Goal: Find specific page/section: Find specific page/section

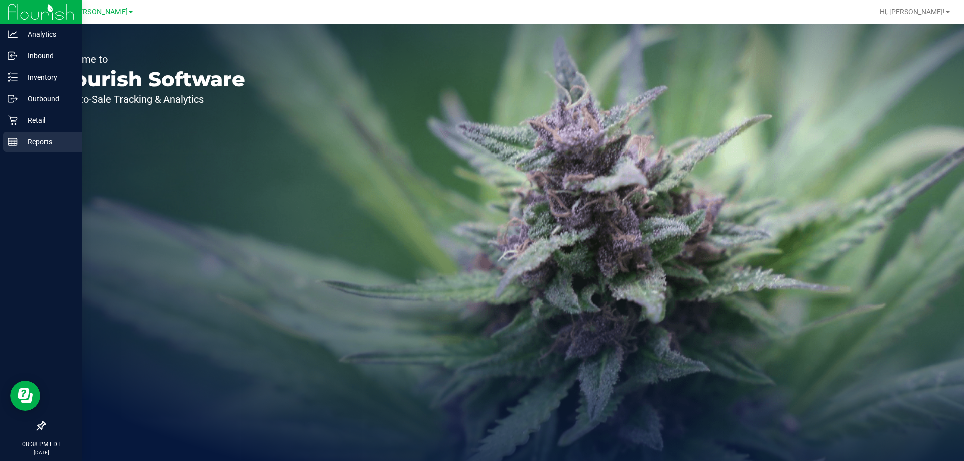
click at [13, 150] on div "Reports" at bounding box center [42, 142] width 79 height 20
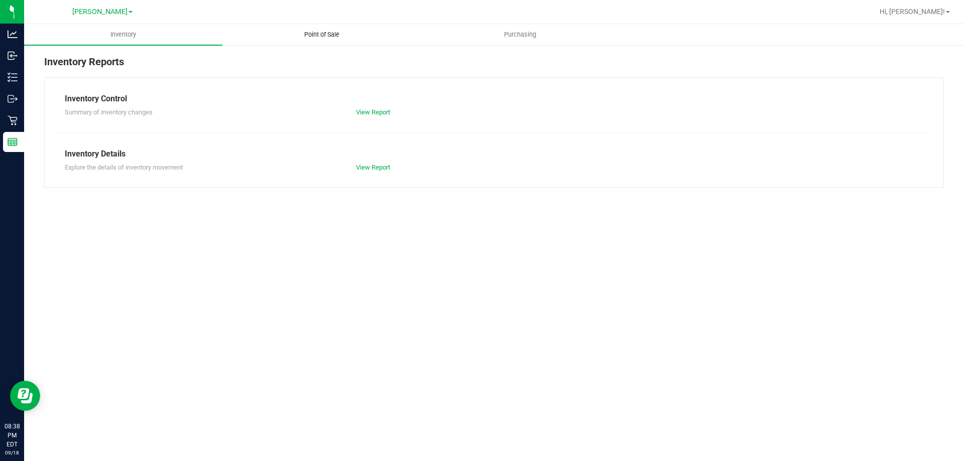
drag, startPoint x: 327, startPoint y: 37, endPoint x: 322, endPoint y: 40, distance: 5.9
click at [327, 37] on span "Point of Sale" at bounding box center [322, 34] width 62 height 9
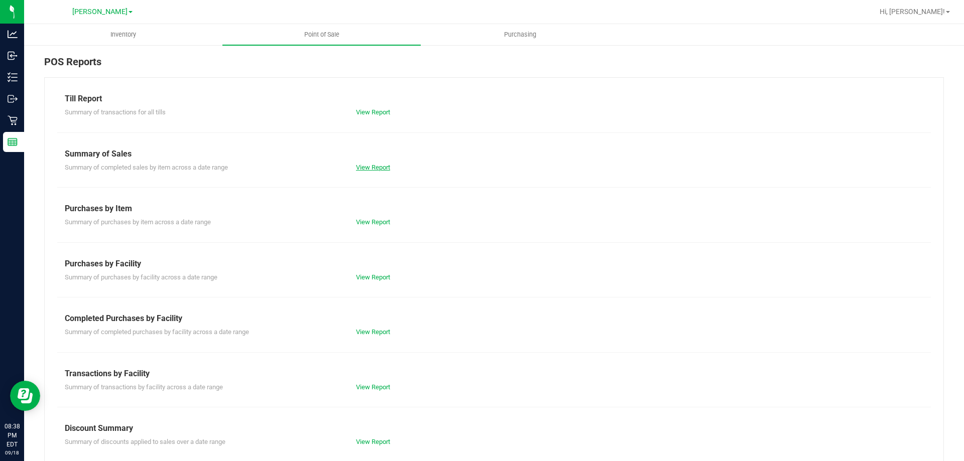
click at [370, 168] on link "View Report" at bounding box center [373, 168] width 34 height 8
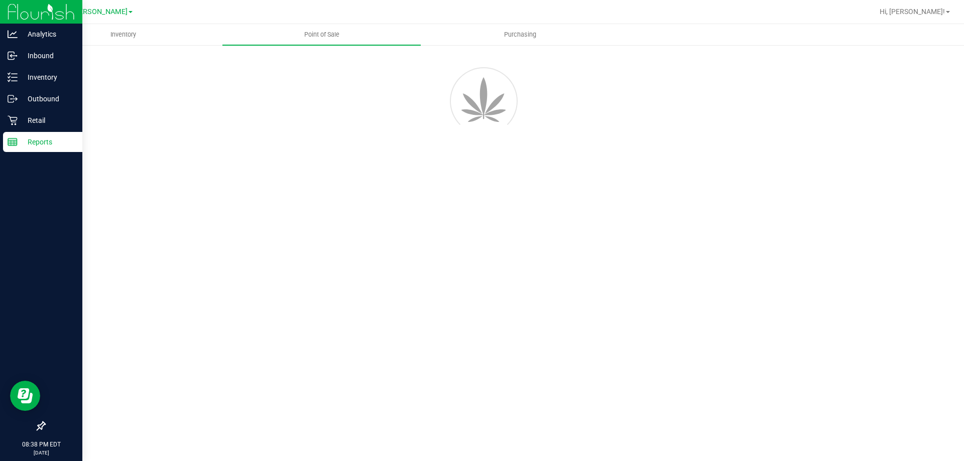
click at [40, 141] on p "Reports" at bounding box center [48, 142] width 60 height 12
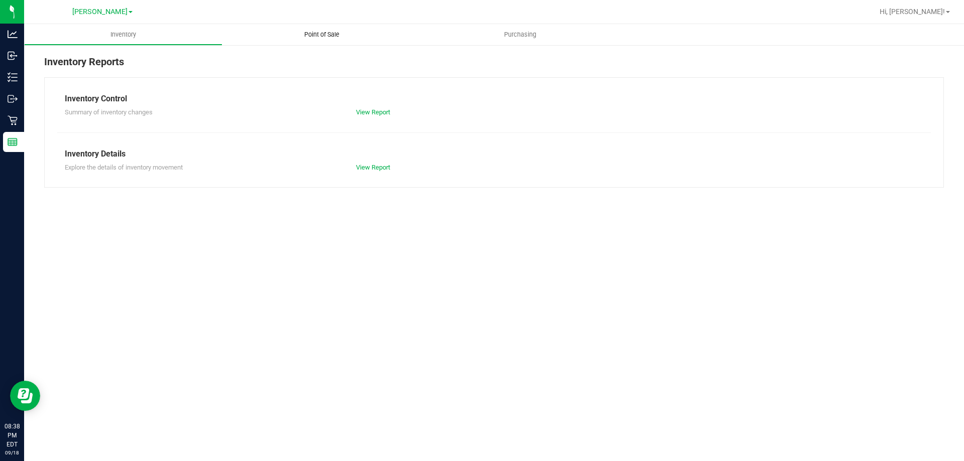
click at [320, 31] on span "Point of Sale" at bounding box center [322, 34] width 62 height 9
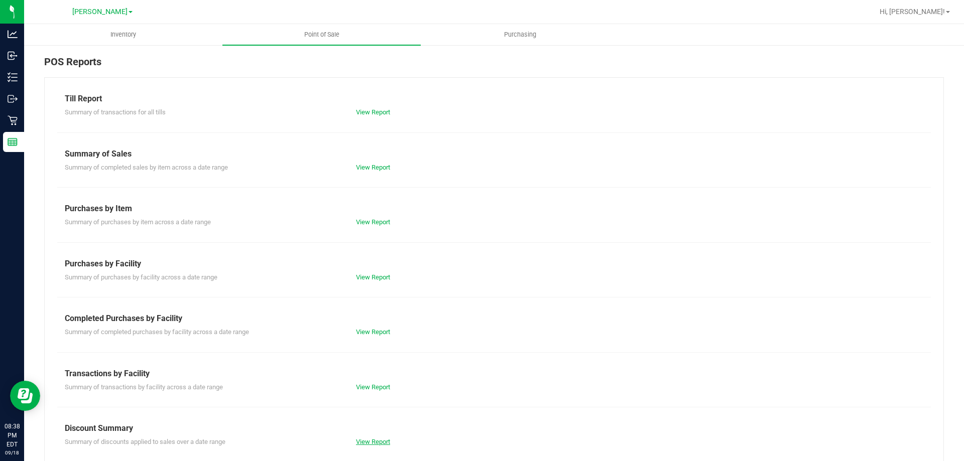
click at [370, 443] on link "View Report" at bounding box center [373, 442] width 34 height 8
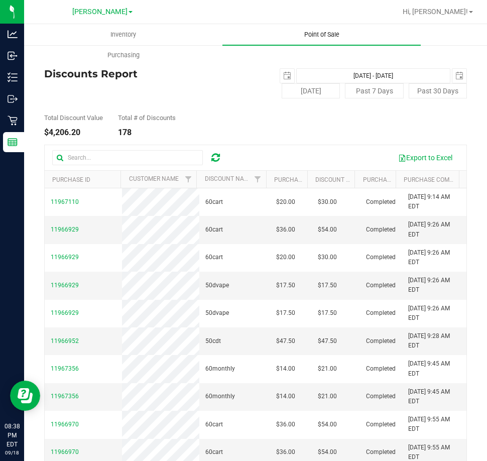
click at [313, 36] on span "Point of Sale" at bounding box center [322, 34] width 62 height 9
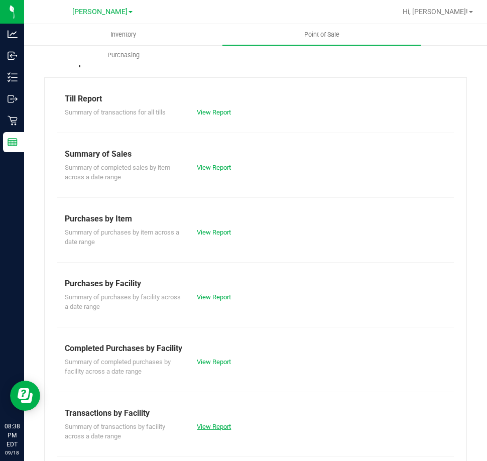
click at [214, 425] on link "View Report" at bounding box center [214, 427] width 34 height 8
